Goal: Information Seeking & Learning: Learn about a topic

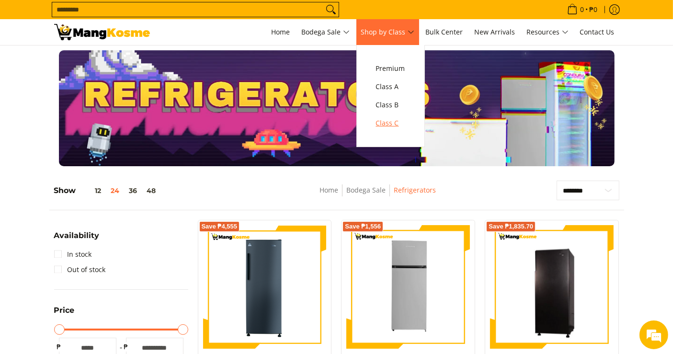
click at [395, 126] on span "Class C" at bounding box center [390, 123] width 29 height 12
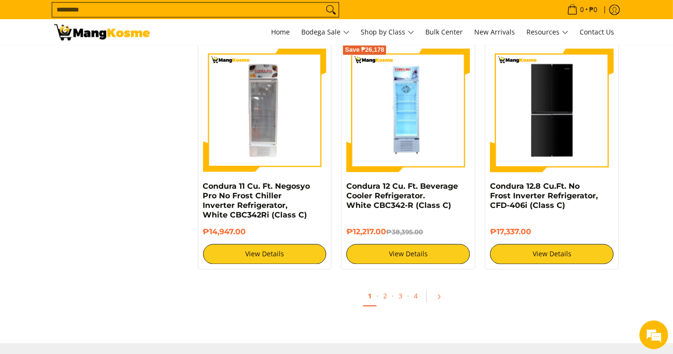
scroll to position [1916, 0]
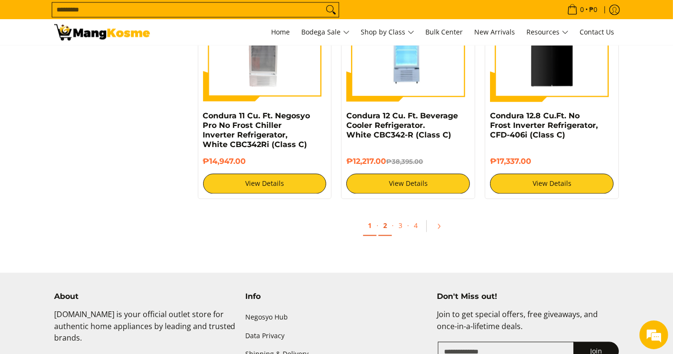
click at [384, 227] on link "2" at bounding box center [384, 226] width 13 height 20
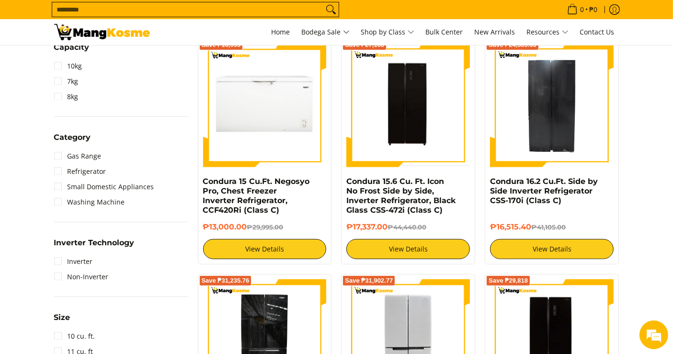
scroll to position [425, 0]
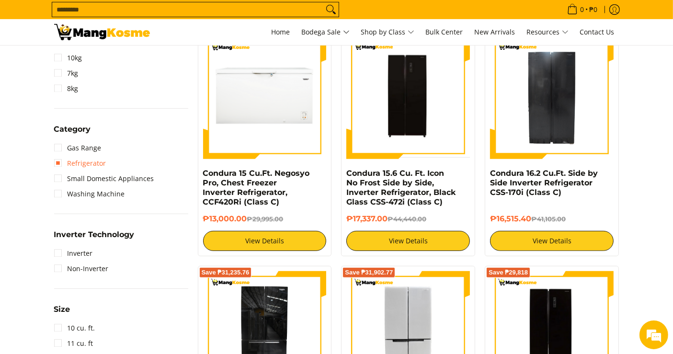
click at [85, 156] on link "Refrigerator" at bounding box center [80, 163] width 52 height 15
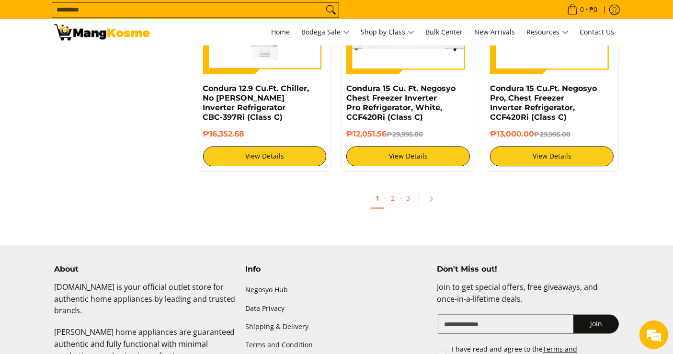
scroll to position [1961, 0]
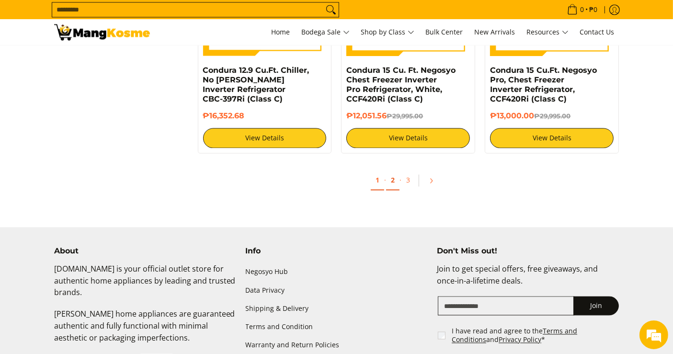
click at [393, 185] on link "2" at bounding box center [392, 180] width 13 height 20
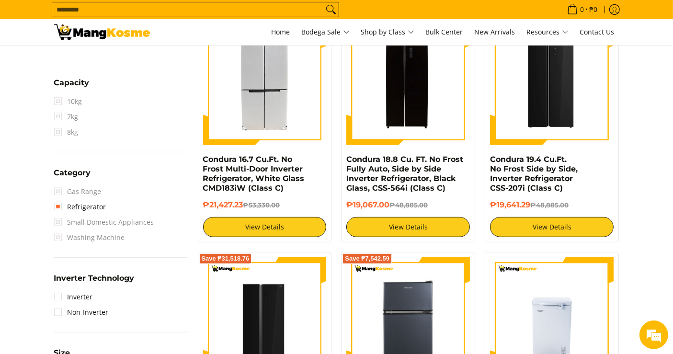
scroll to position [440, 0]
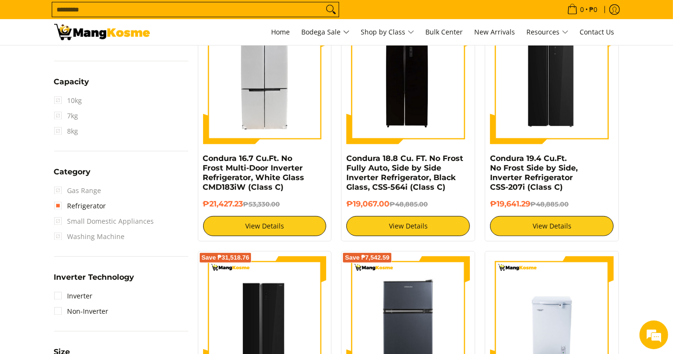
click at [332, 207] on div "Save ₱31,902.77 Condura 16.7 Cu.Ft. No Frost Multi-Door Inverter Refrigerator, …" at bounding box center [265, 128] width 144 height 226
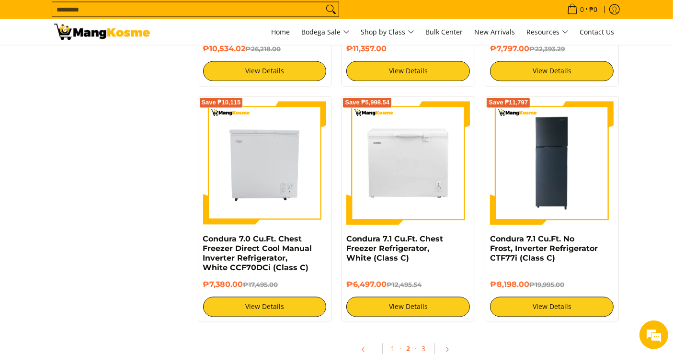
scroll to position [1849, 0]
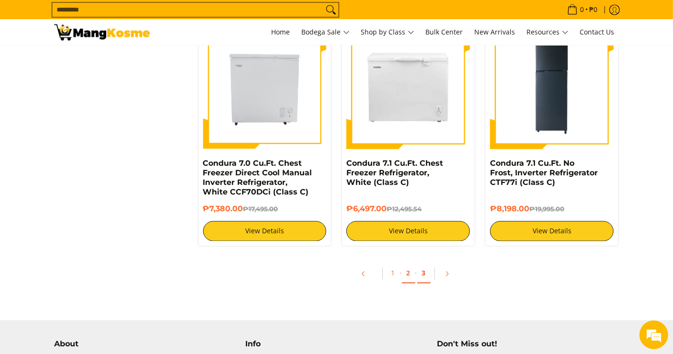
click at [426, 272] on link "3" at bounding box center [423, 273] width 13 height 20
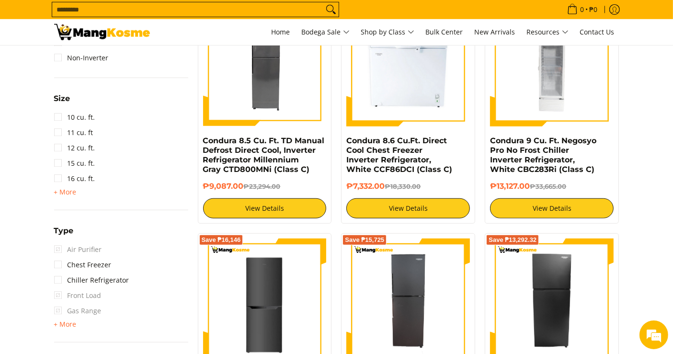
scroll to position [692, 0]
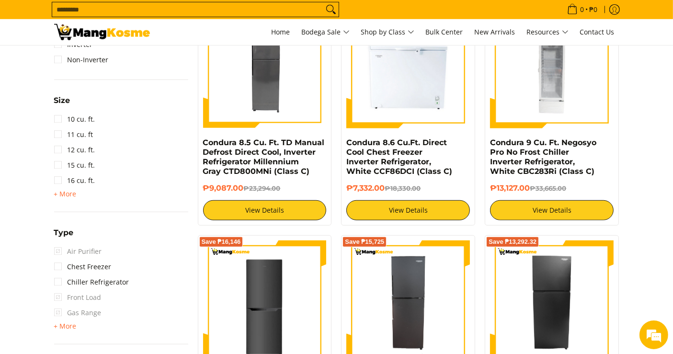
click at [250, 12] on input "Search..." at bounding box center [187, 9] width 271 height 14
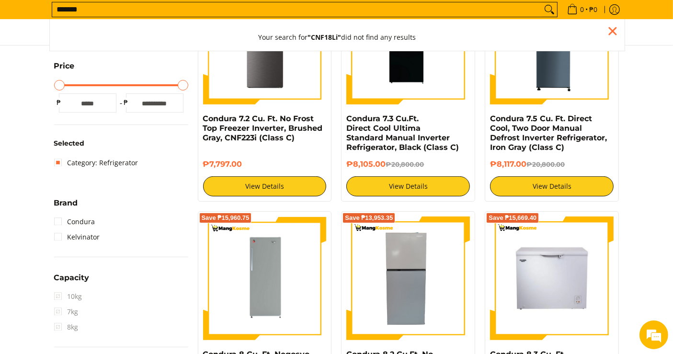
scroll to position [243, 0]
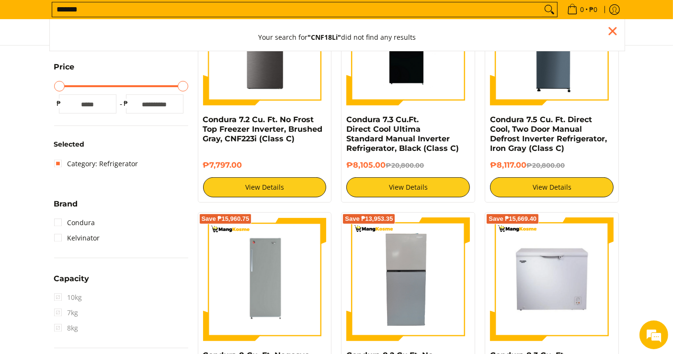
type input "*******"
click at [542, 2] on button "Search" at bounding box center [549, 9] width 15 height 14
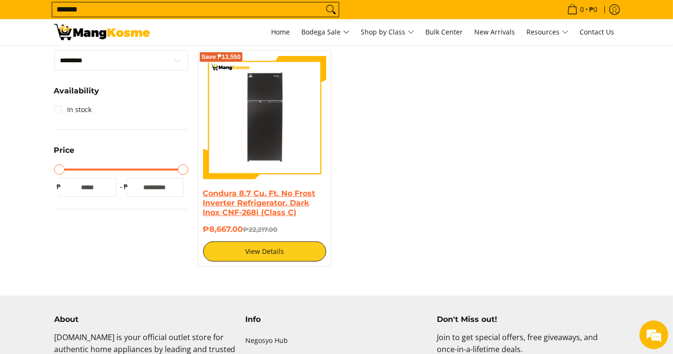
click at [284, 207] on link "Condura 8.7 Cu. Ft. No Frost Inverter Refrigerator, Dark Inox CNF-268i (Class C)" at bounding box center [259, 203] width 113 height 28
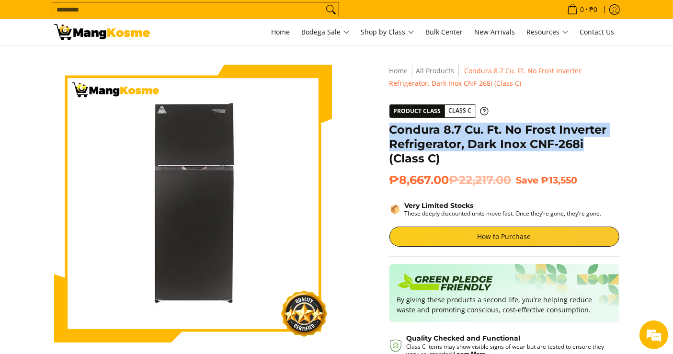
drag, startPoint x: 390, startPoint y: 127, endPoint x: 584, endPoint y: 147, distance: 195.5
click at [584, 147] on h1 "Condura 8.7 Cu. Ft. No Frost Inverter Refrigerator, Dark Inox CNF-268i (Class C)" at bounding box center [504, 144] width 230 height 43
copy h1 "Condura 8.7 Cu. Ft. No Frost Inverter Refrigerator, Dark Inox CNF-268i"
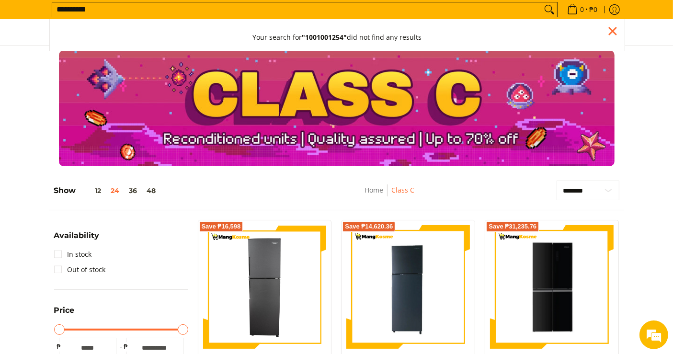
type input "**********"
click at [543, 6] on icon "Search" at bounding box center [549, 9] width 15 height 14
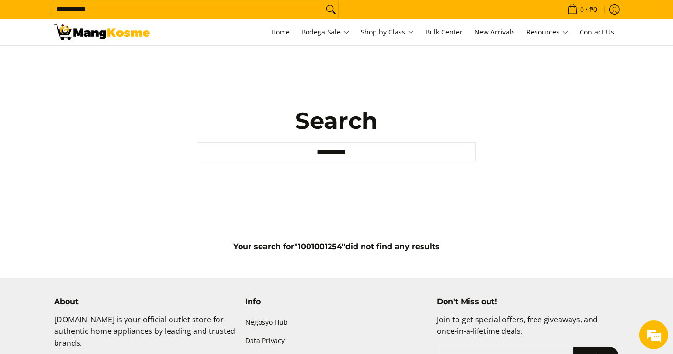
click at [105, 11] on input "**********" at bounding box center [187, 9] width 271 height 14
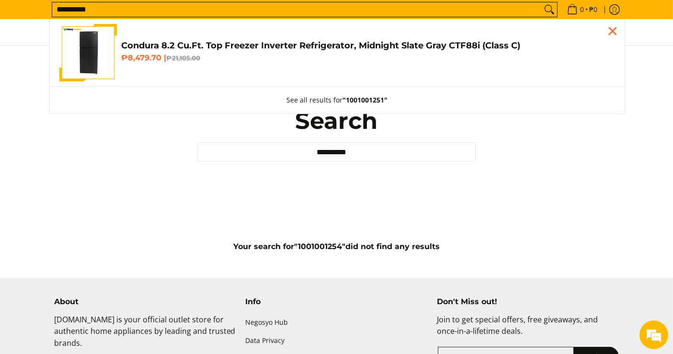
type input "**********"
click at [160, 45] on h4 "Condura 8.2 Cu.Ft. Top Freezer Inverter Refrigerator, Midnight Slate Gray CTF88…" at bounding box center [368, 45] width 493 height 11
